Goal: Ask a question

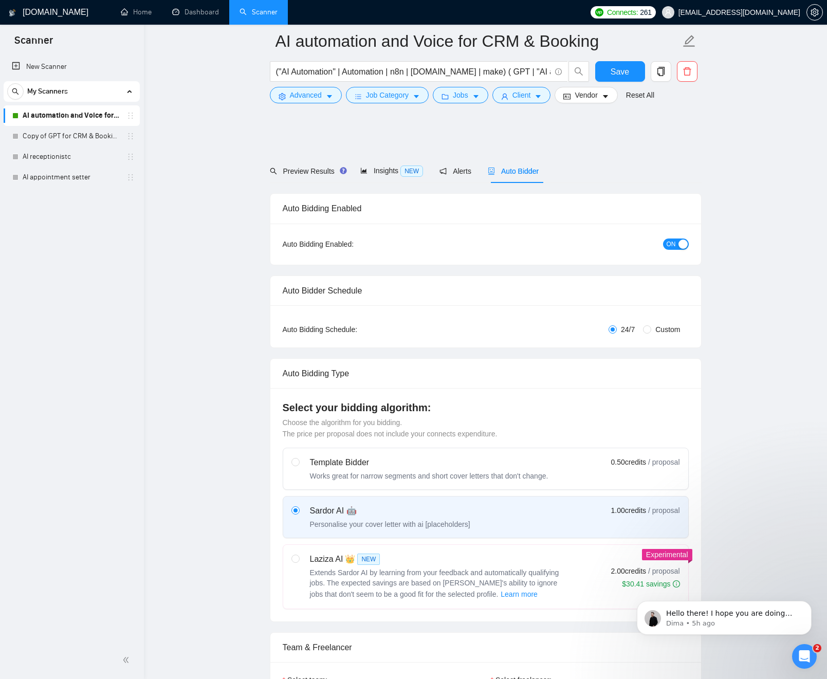
scroll to position [331, 0]
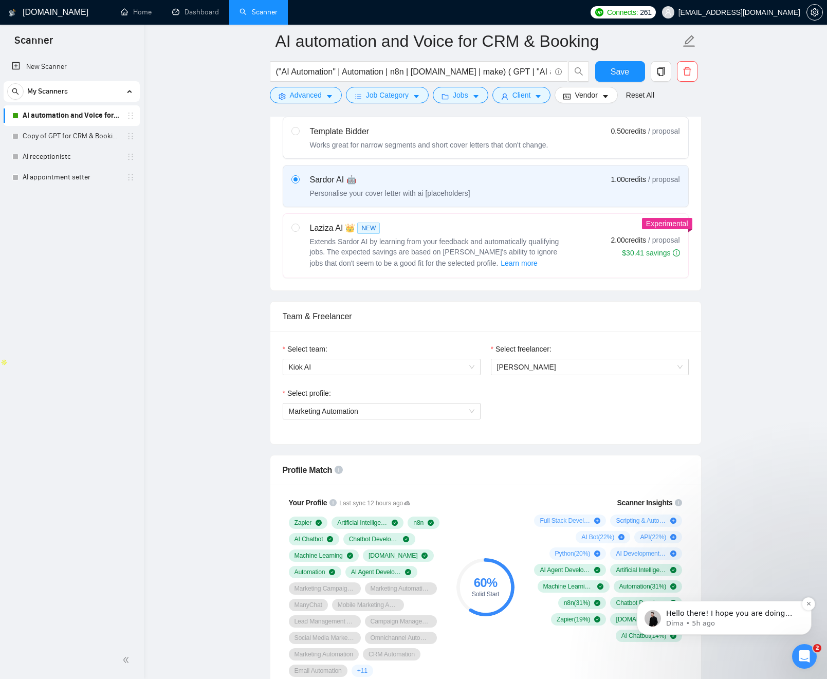
click at [727, 609] on p "Hello there! I hope you are doing well. Your profile was updated automatically …" at bounding box center [732, 614] width 133 height 10
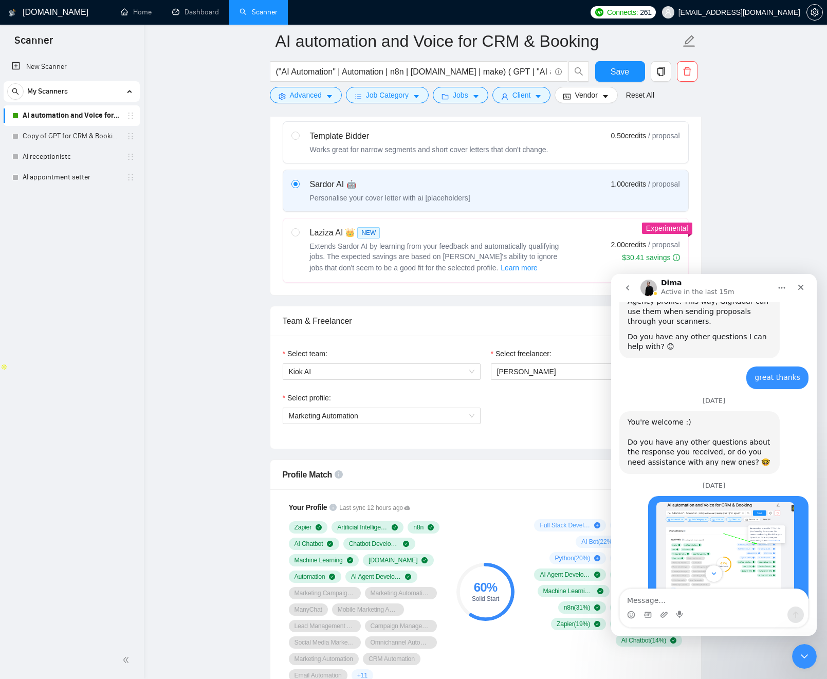
scroll to position [2263, 0]
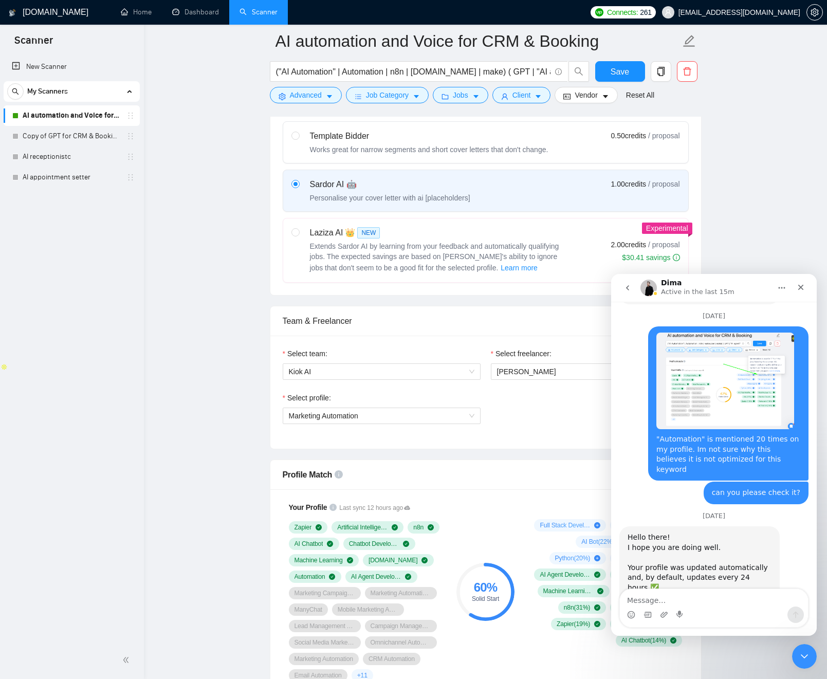
click at [639, 533] on div "Hello there! I hope you are doing well. Your profile was updated automatically …" at bounding box center [700, 598] width 144 height 131
drag, startPoint x: 640, startPoint y: 486, endPoint x: 714, endPoint y: 504, distance: 75.7
click at [717, 533] on div "Hello there! I hope you are doing well. Your profile was updated automatically …" at bounding box center [700, 598] width 144 height 131
click at [701, 533] on div "Hello there! I hope you are doing well. Your profile was updated automatically …" at bounding box center [700, 598] width 144 height 131
drag, startPoint x: 701, startPoint y: 504, endPoint x: 713, endPoint y: 523, distance: 23.0
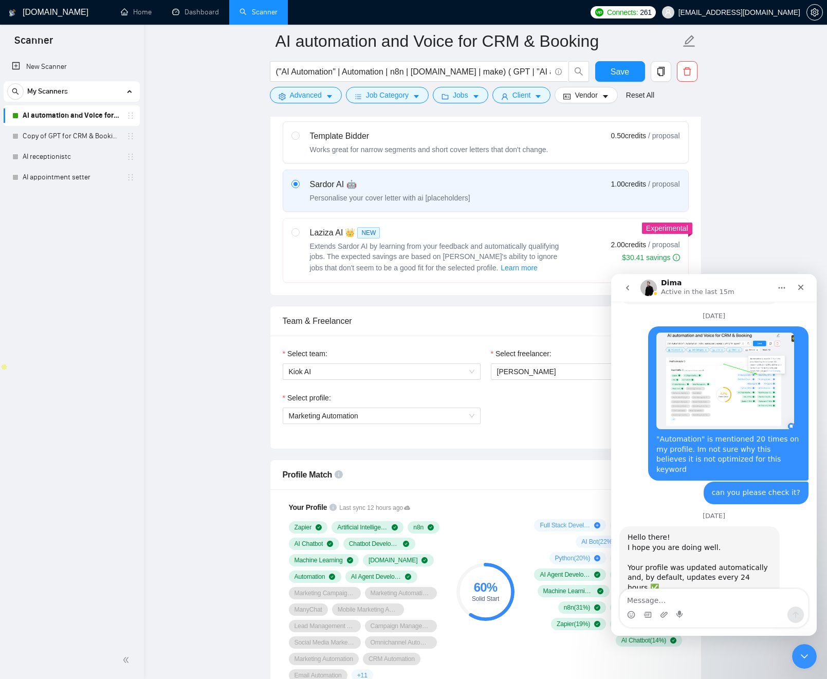
click at [714, 533] on div "Hello there! I hope you are doing well. Your profile was updated automatically …" at bounding box center [700, 598] width 144 height 131
click at [686, 533] on div "Hello there! I hope you are doing well. Your profile was updated automatically …" at bounding box center [700, 598] width 144 height 131
click at [696, 541] on div "Hello there! I hope you are doing well. Your profile was updated automatically …" at bounding box center [700, 598] width 144 height 131
drag, startPoint x: 697, startPoint y: 541, endPoint x: 657, endPoint y: 502, distance: 55.6
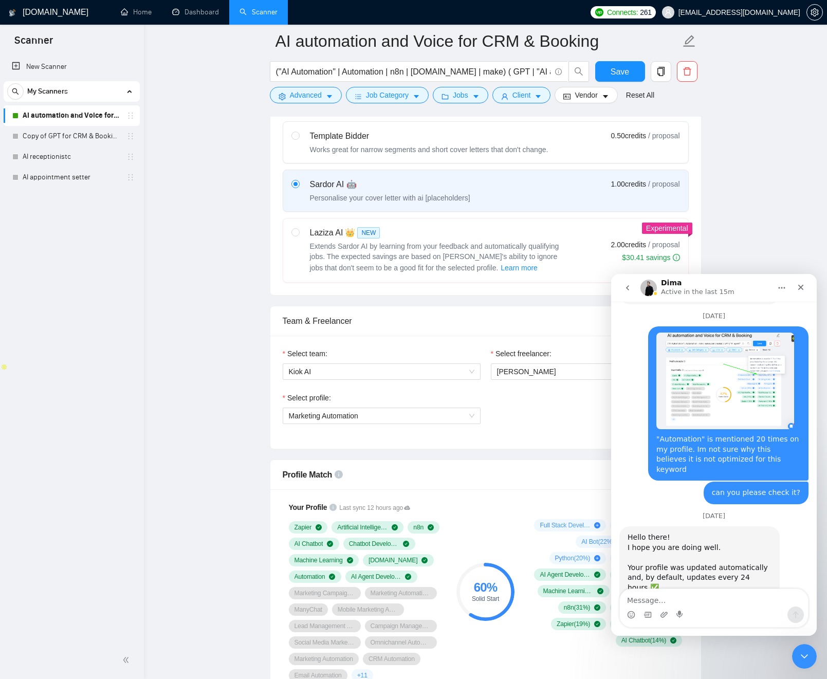
click at [687, 533] on div "Hello there! I hope you are doing well. Your profile was updated automatically …" at bounding box center [700, 598] width 144 height 131
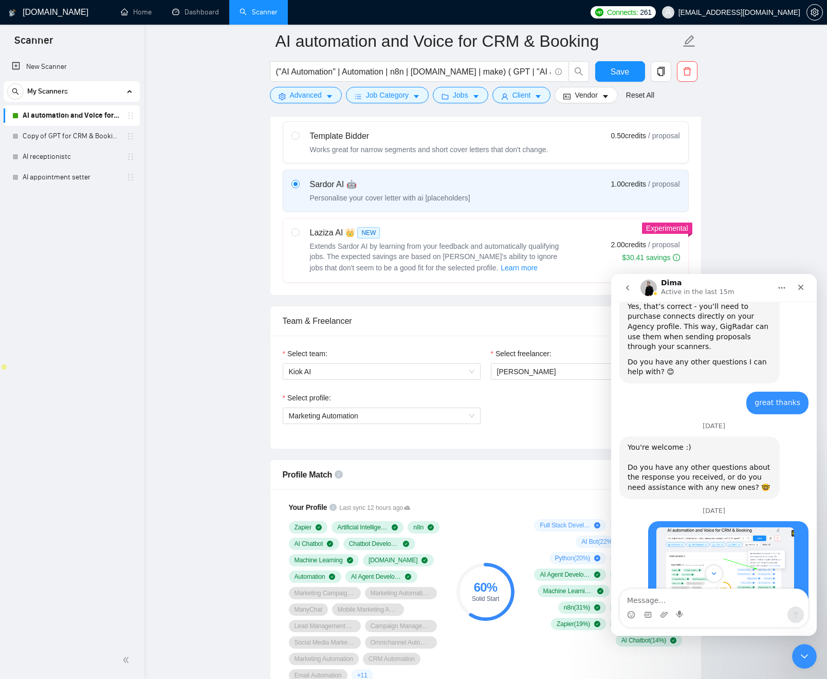
scroll to position [2141, 0]
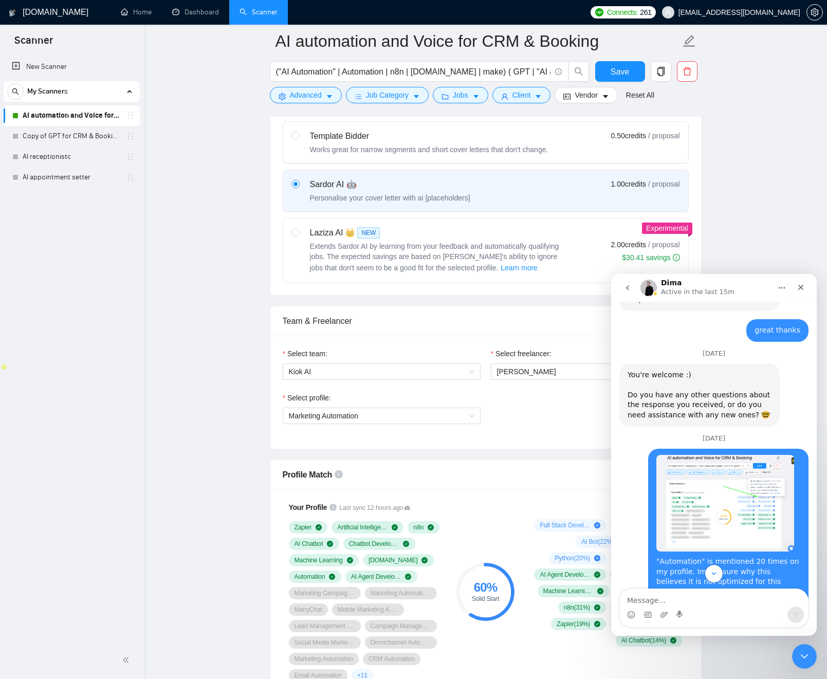
click at [676, 557] on div ""Automation" is mentioned 20 times on my profile. Im not sure why this believes…" at bounding box center [728, 577] width 144 height 40
click at [677, 557] on div ""Automation" is mentioned 20 times on my profile. Im not sure why this believes…" at bounding box center [728, 577] width 144 height 40
drag, startPoint x: 678, startPoint y: 504, endPoint x: 765, endPoint y: 546, distance: 96.8
drag, startPoint x: 691, startPoint y: 521, endPoint x: 682, endPoint y: 521, distance: 9.8
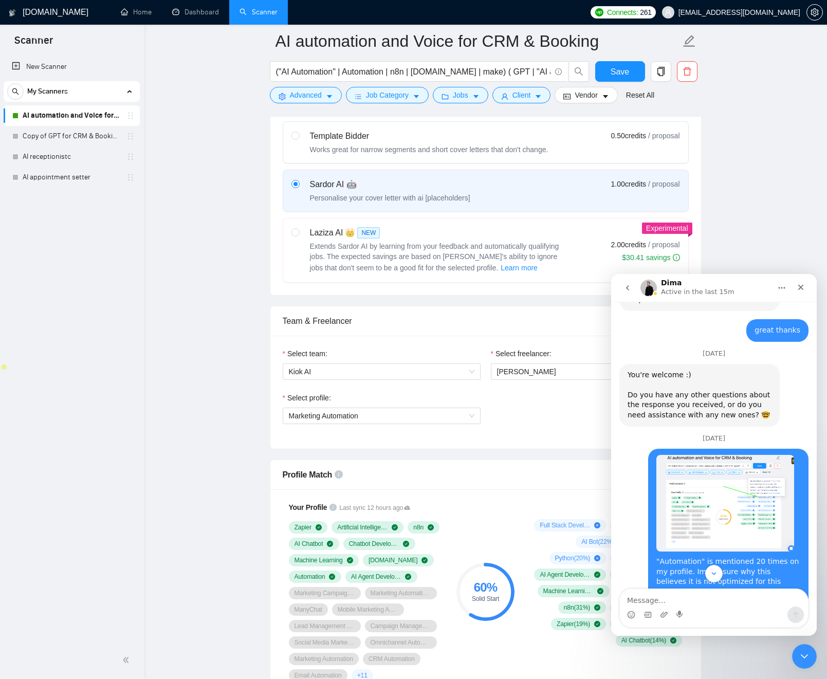
click at [691, 521] on div ""Automation" is mentioned 20 times on my profile. Im not sure why this believes…" at bounding box center [728, 526] width 160 height 155
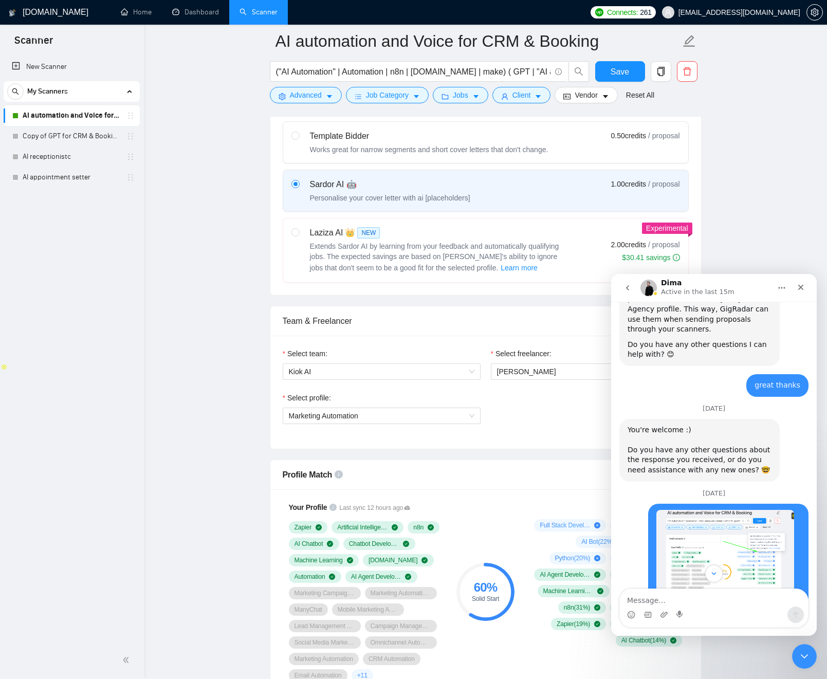
scroll to position [2085, 0]
click at [694, 426] on div "You're welcome :) ﻿Do you have any other questions about the response you recei…" at bounding box center [700, 451] width 144 height 50
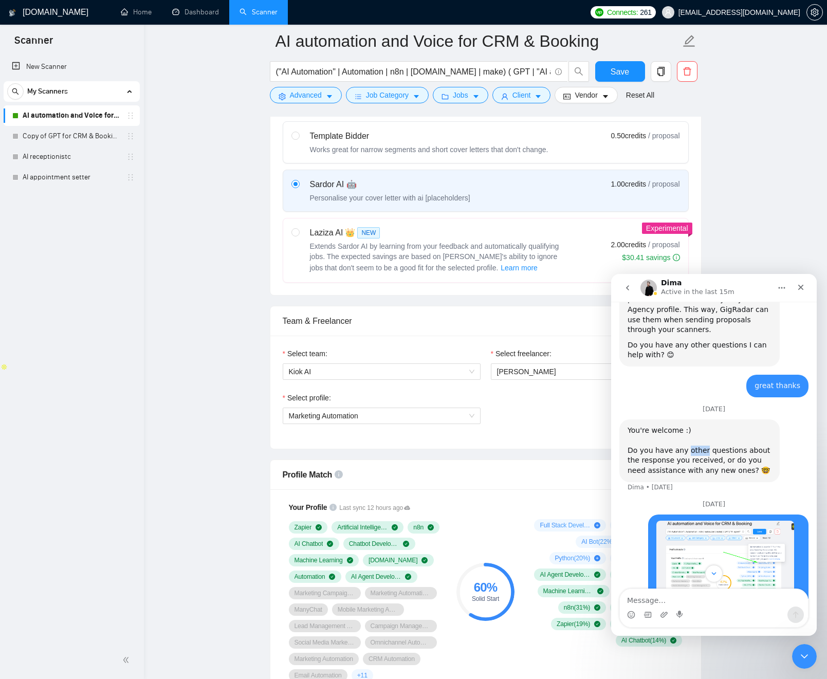
drag, startPoint x: 694, startPoint y: 382, endPoint x: 675, endPoint y: 383, distance: 19.6
click at [694, 426] on div "You're welcome :) ﻿Do you have any other questions about the response you recei…" at bounding box center [700, 451] width 144 height 50
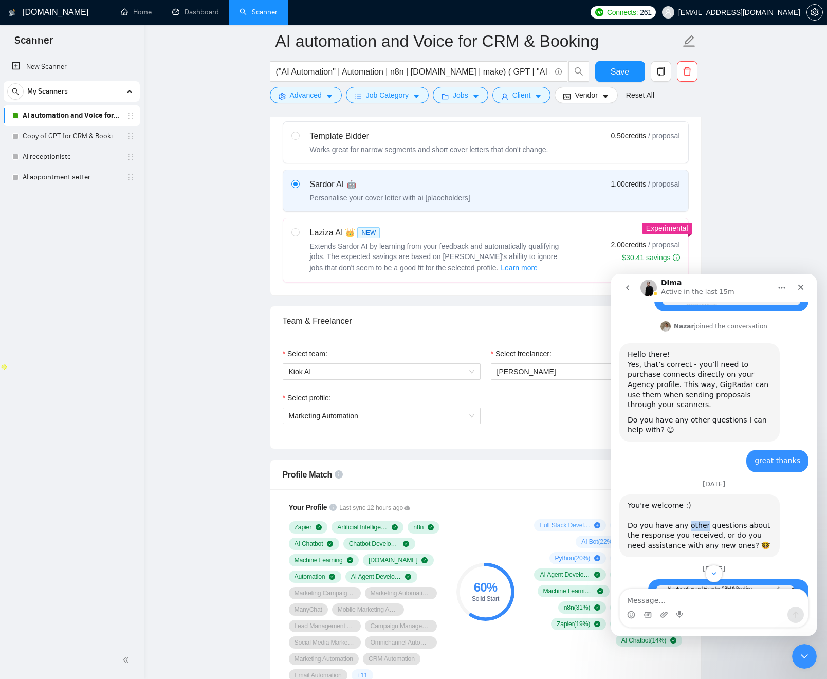
scroll to position [2009, 0]
click at [801, 283] on icon "Close" at bounding box center [801, 287] width 8 height 8
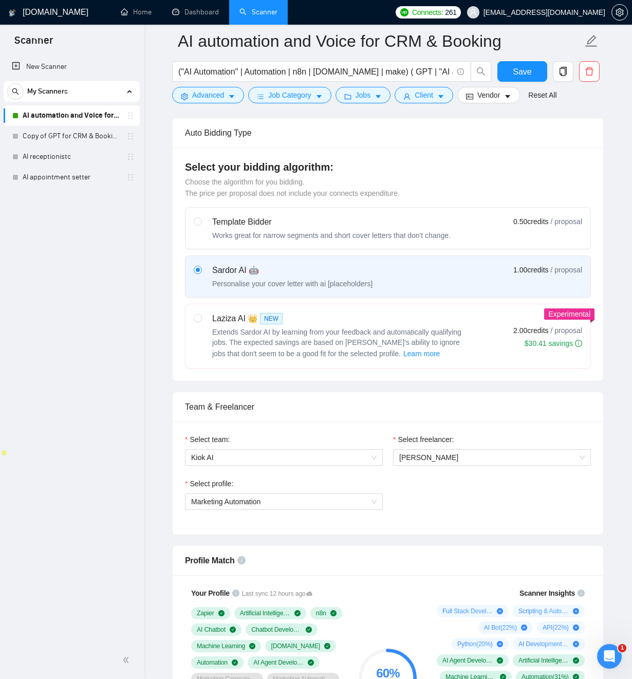
scroll to position [232, 0]
